Goal: Information Seeking & Learning: Learn about a topic

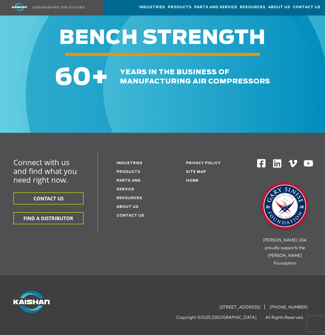
scroll to position [1681, 0]
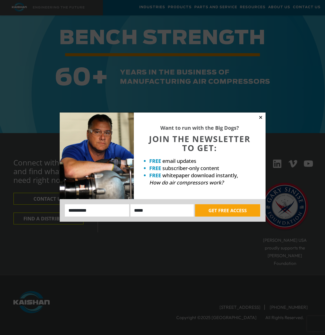
click at [262, 118] on icon at bounding box center [260, 117] width 5 height 5
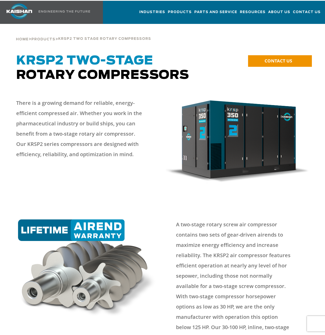
scroll to position [0, 0]
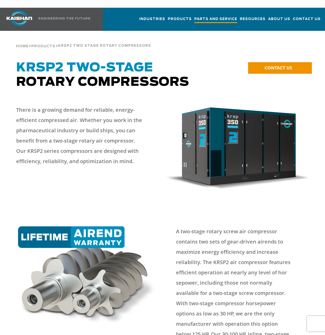
click at [210, 16] on span "Parts and Service" at bounding box center [215, 19] width 43 height 7
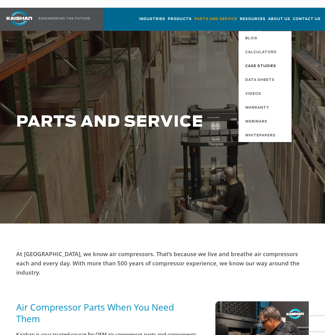
click at [255, 62] on span "Case Studies" at bounding box center [260, 66] width 31 height 9
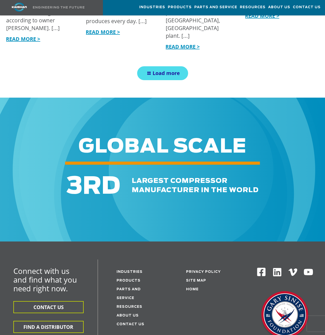
scroll to position [463, 0]
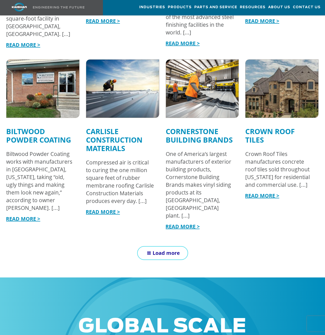
click at [172, 250] on span "Load more" at bounding box center [166, 253] width 27 height 7
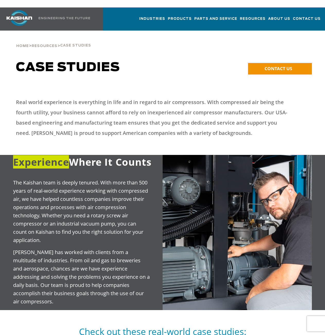
scroll to position [0, 0]
